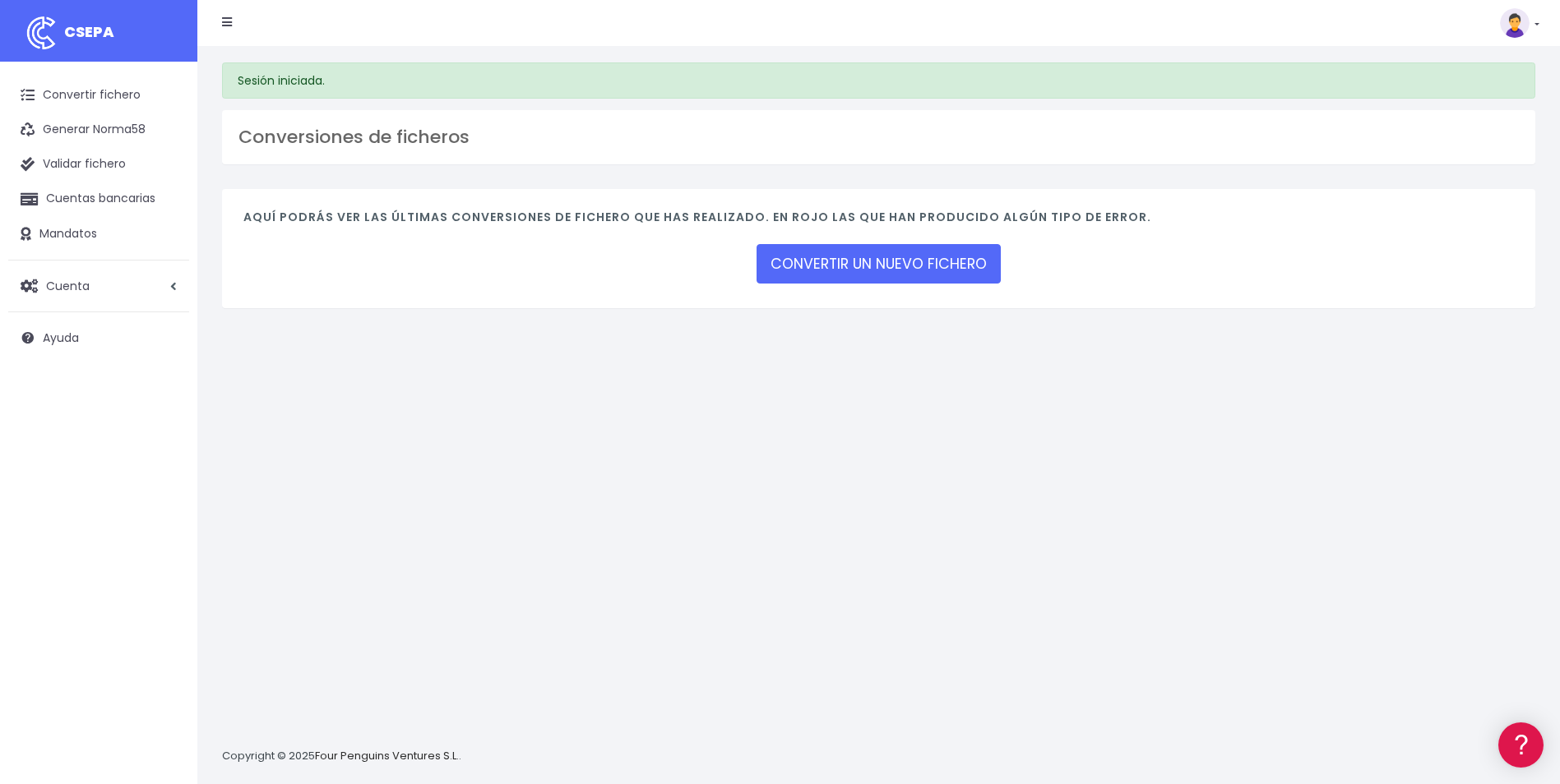
drag, startPoint x: 173, startPoint y: 190, endPoint x: 66, endPoint y: 430, distance: 262.8
click at [64, 435] on div "Convertir fichero Generar Norma58 Validar fichero Cuentas bancarias Mandatos Cu…" at bounding box center [99, 431] width 197 height 738
click at [88, 95] on link "Convertir fichero" at bounding box center [99, 95] width 181 height 35
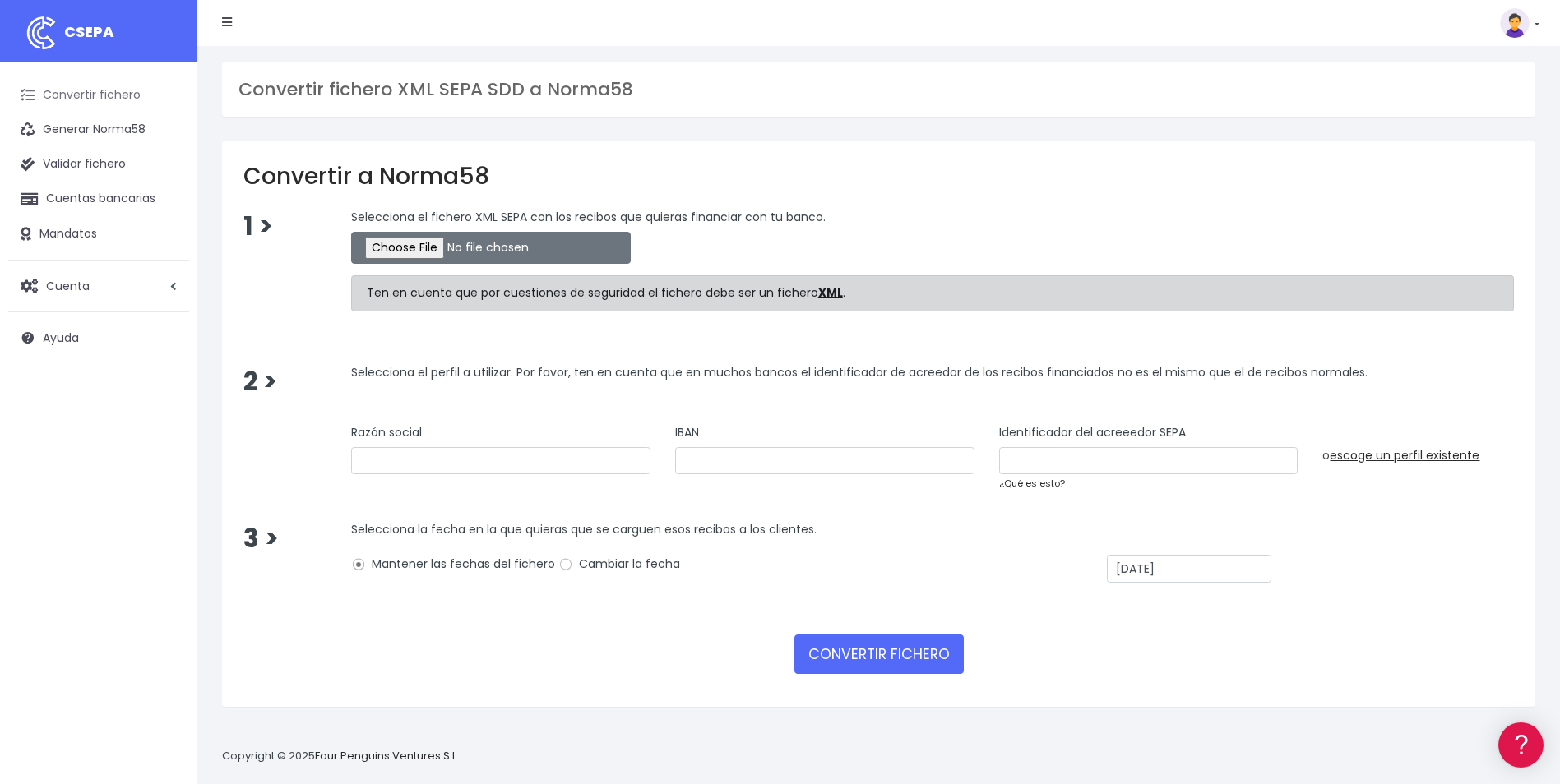
click at [87, 89] on link "Convertir fichero" at bounding box center [99, 95] width 181 height 35
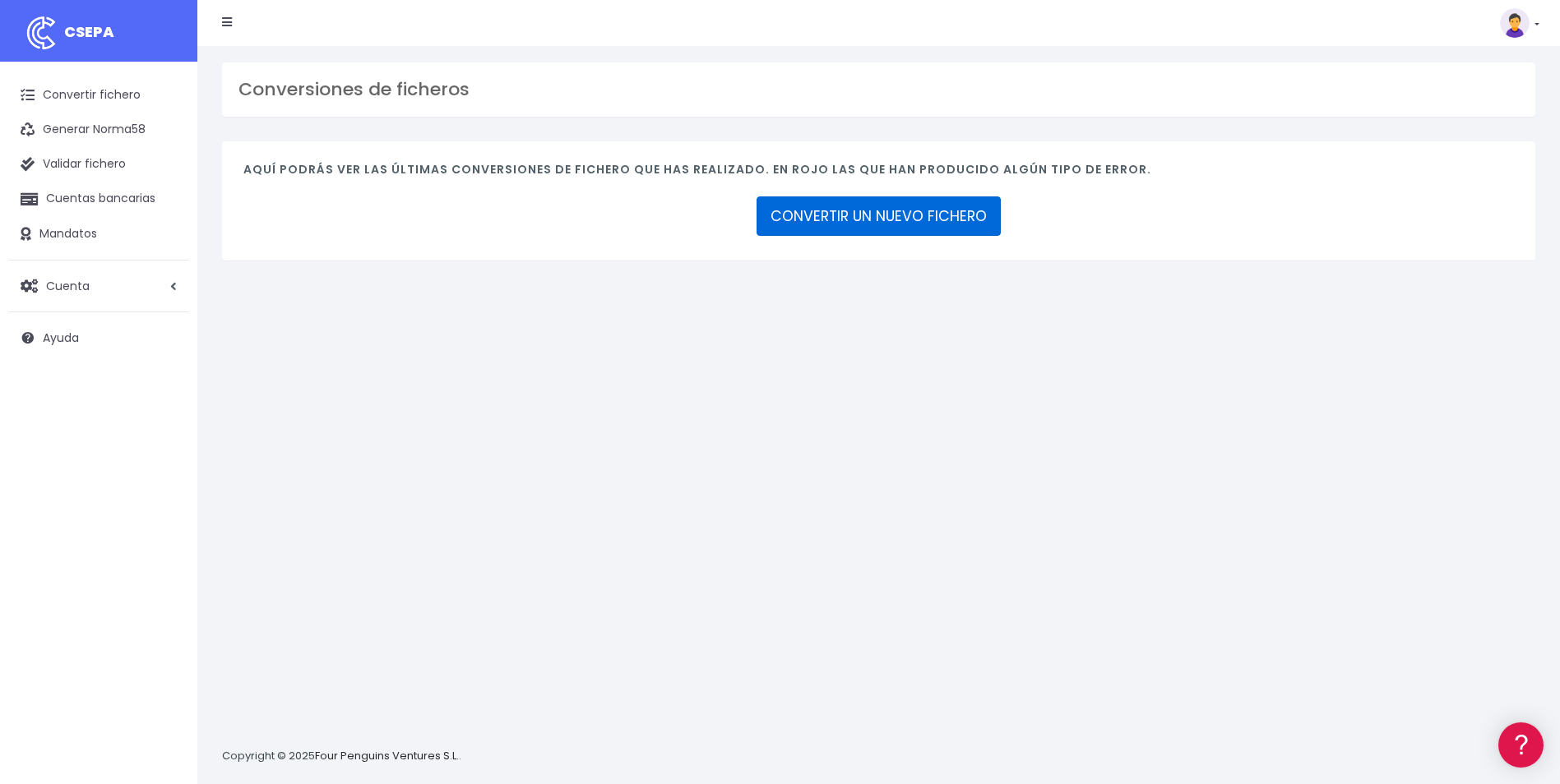
click at [904, 212] on link "CONVERTIR UN NUEVO FICHERO" at bounding box center [878, 216] width 244 height 39
click at [138, 201] on link "Cuentas bancarias" at bounding box center [99, 199] width 181 height 35
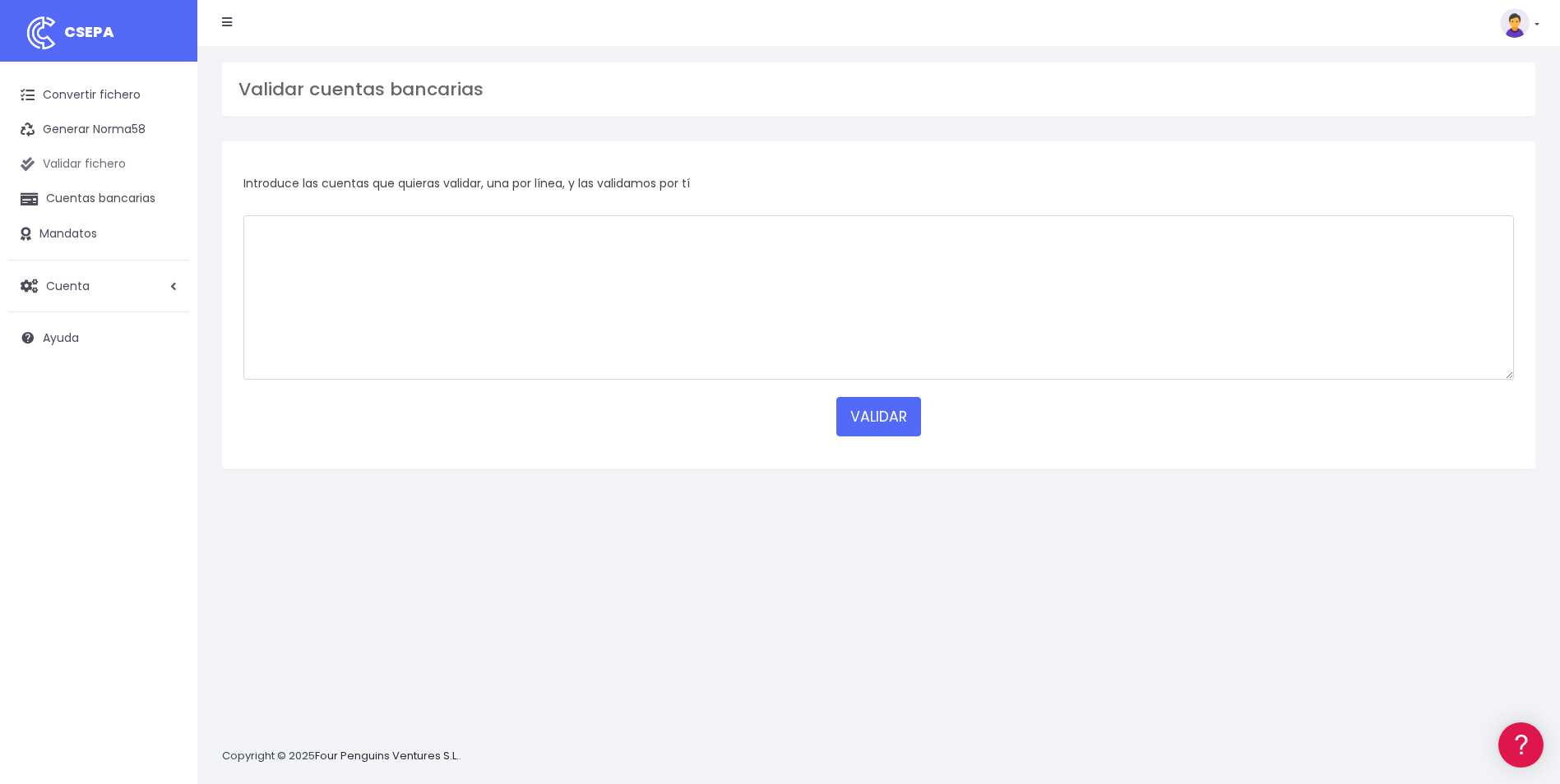
click at [135, 161] on link "Validar fichero" at bounding box center [99, 164] width 181 height 35
click at [116, 221] on link "Mandatos" at bounding box center [99, 234] width 181 height 35
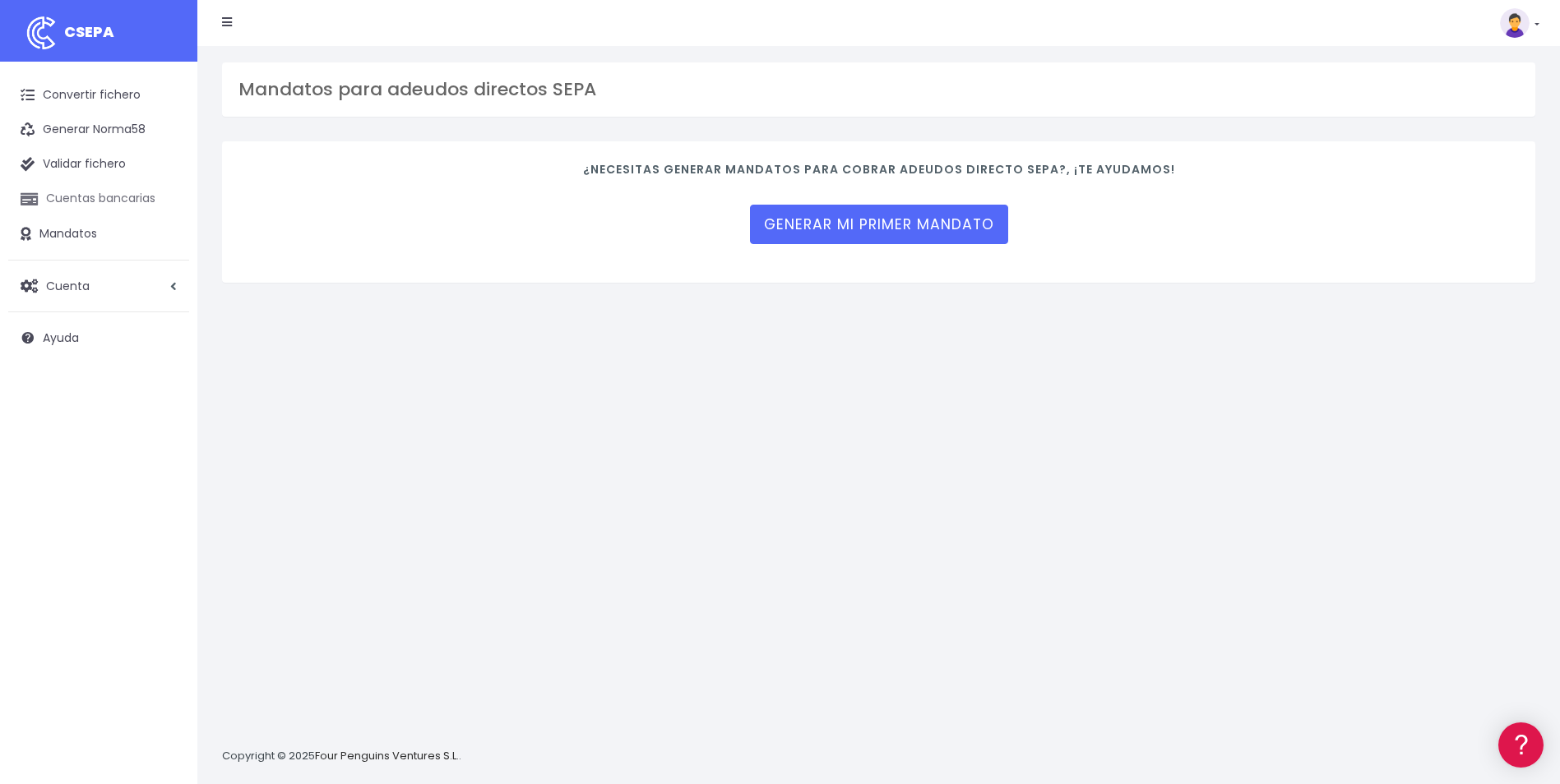
click at [126, 193] on link "Cuentas bancarias" at bounding box center [99, 199] width 181 height 35
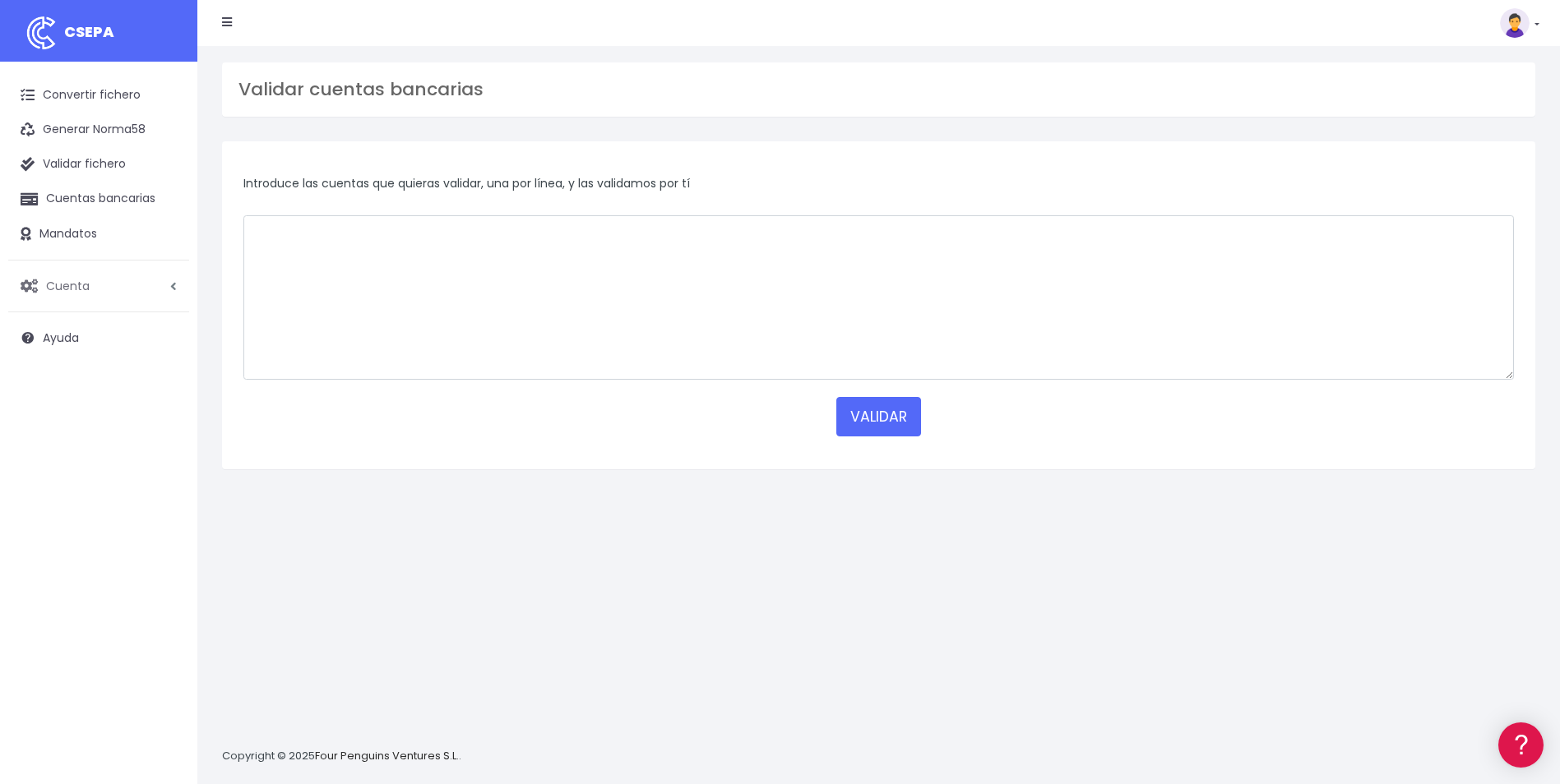
click at [105, 289] on link "Cuenta" at bounding box center [99, 286] width 181 height 35
click at [119, 359] on link "Suscripción" at bounding box center [107, 355] width 162 height 30
